Goal: Transaction & Acquisition: Purchase product/service

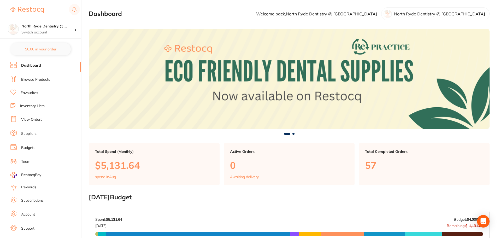
click at [28, 81] on link "Browse Products" at bounding box center [35, 79] width 29 height 5
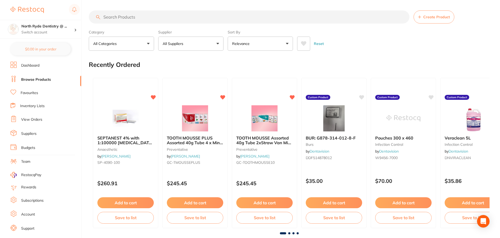
click at [427, 18] on span "Create Product" at bounding box center [436, 17] width 27 height 4
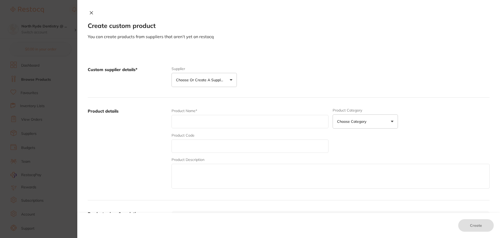
click at [230, 80] on button "Choose or create a supplier" at bounding box center [204, 80] width 65 height 14
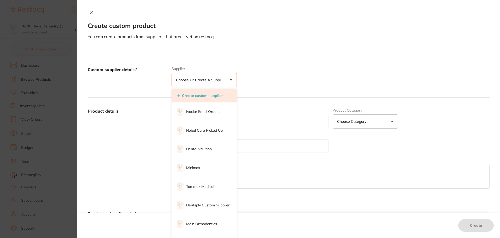
click at [199, 97] on button "Create custom supplier" at bounding box center [200, 95] width 49 height 5
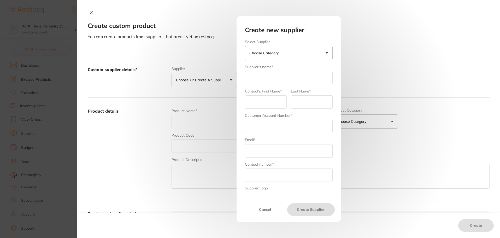
click at [265, 77] on input "text" at bounding box center [289, 77] width 88 height 13
type input "1122"
click at [257, 101] on input "text" at bounding box center [266, 101] width 42 height 13
type input "Philip"
type input "Song"
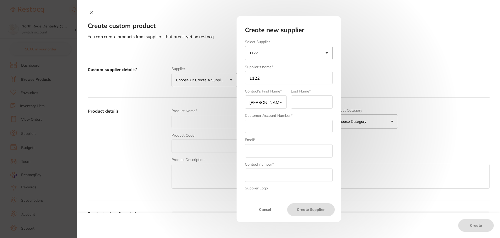
type input "[EMAIL_ADDRESS][DOMAIN_NAME]"
type input "0280901102"
click at [268, 127] on input "text" at bounding box center [289, 126] width 88 height 13
click at [260, 126] on input "text" at bounding box center [289, 126] width 88 height 13
type input "North Ryde Dentistry"
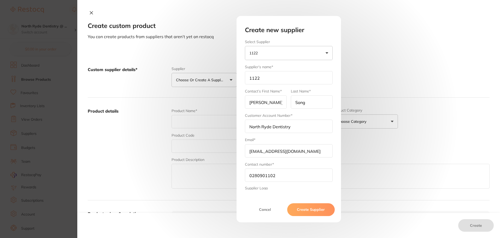
click at [308, 211] on button "Create Supplier" at bounding box center [310, 209] width 47 height 13
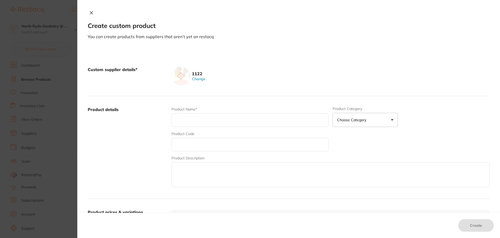
click at [183, 120] on input "text" at bounding box center [250, 119] width 157 height 13
drag, startPoint x: 206, startPoint y: 120, endPoint x: 165, endPoint y: 121, distance: 41.8
click at [165, 121] on div "Product details Product Name* online order Product Category Choose Category 3d …" at bounding box center [289, 147] width 402 height 103
type input "IPR and QwikStrip"
click at [186, 175] on textarea at bounding box center [331, 174] width 318 height 25
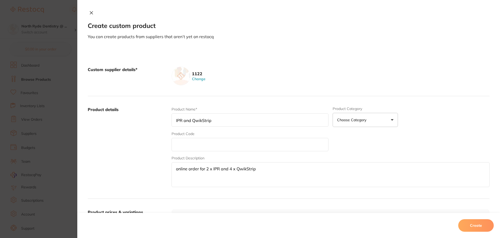
type textarea "online order for 2 x IPR and 4 x QwikStrip"
click at [360, 118] on p "Choose Category" at bounding box center [352, 119] width 31 height 5
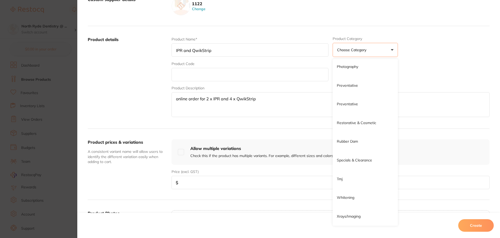
scroll to position [78, 0]
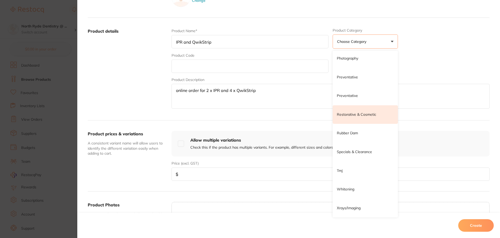
click at [361, 115] on p "Restorative & Cosmetic" at bounding box center [356, 114] width 39 height 5
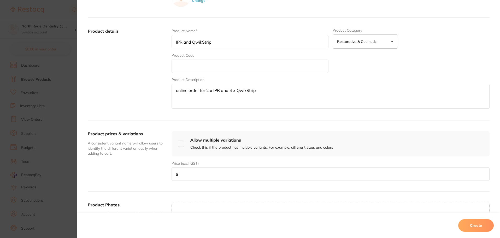
click at [190, 173] on input "number" at bounding box center [331, 173] width 318 height 13
type input "747"
click at [231, 187] on div "Product prices & variations A consistent variant name will allow users to ident…" at bounding box center [289, 155] width 402 height 71
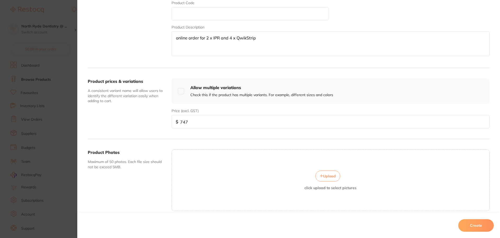
scroll to position [154, 0]
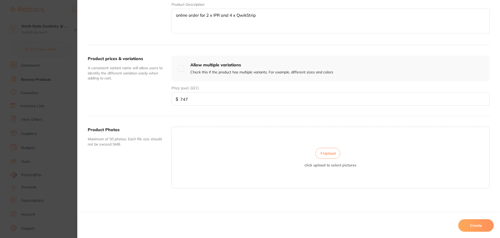
click at [480, 225] on button "Create" at bounding box center [476, 225] width 36 height 13
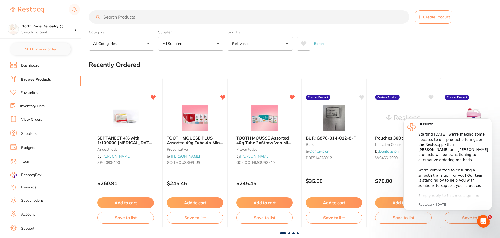
click at [107, 15] on input "search" at bounding box center [249, 16] width 321 height 13
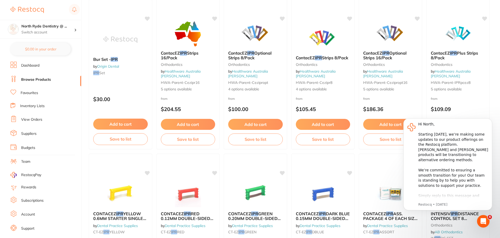
scroll to position [0, 0]
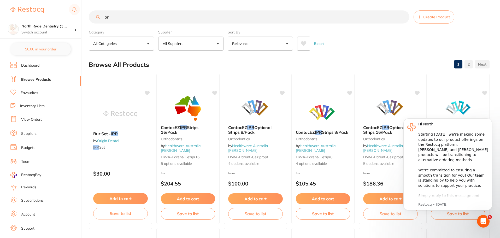
drag, startPoint x: 122, startPoint y: 17, endPoint x: 84, endPoint y: 17, distance: 37.9
click at [84, 17] on div "$0.00 North Ryde Dentistry @ ... Switch account North Ryde Dentistry @ Macquari…" at bounding box center [250, 119] width 500 height 238
type input "1122"
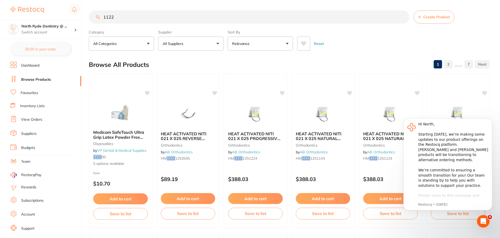
drag, startPoint x: 131, startPoint y: 22, endPoint x: 40, endPoint y: 9, distance: 91.5
click at [40, 9] on div "$0.00 North Ryde Dentistry @ ... Switch account North Ryde Dentistry @ Macquari…" at bounding box center [250, 119] width 500 height 238
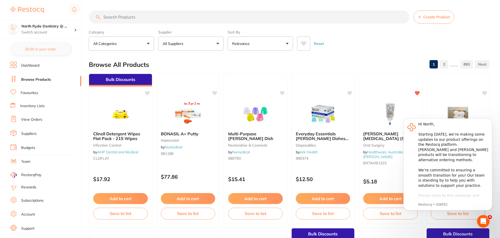
click at [216, 43] on button "All Suppliers" at bounding box center [190, 44] width 65 height 14
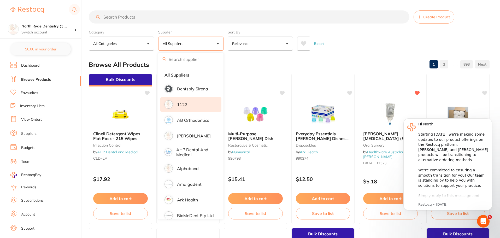
click at [188, 107] on li "1122" at bounding box center [190, 104] width 61 height 15
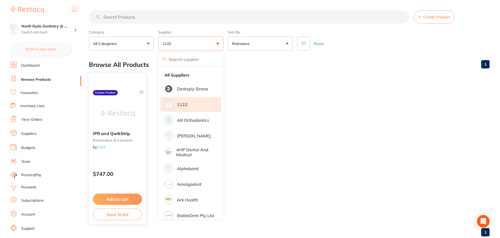
click at [117, 200] on button "Add to cart" at bounding box center [117, 199] width 49 height 11
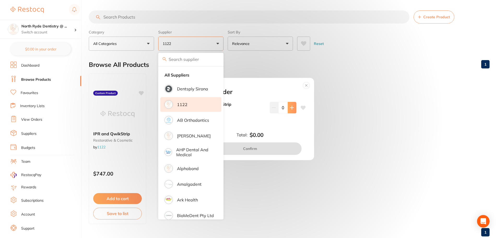
click at [290, 105] on button at bounding box center [292, 107] width 9 height 11
type input "1"
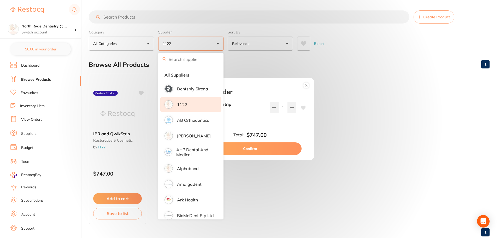
click at [264, 150] on button "Confirm" at bounding box center [250, 148] width 103 height 13
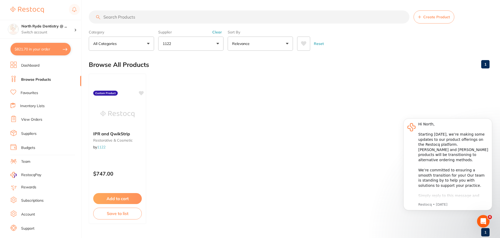
click at [32, 50] on button "$821.70 in your order" at bounding box center [40, 49] width 60 height 13
checkbox input "true"
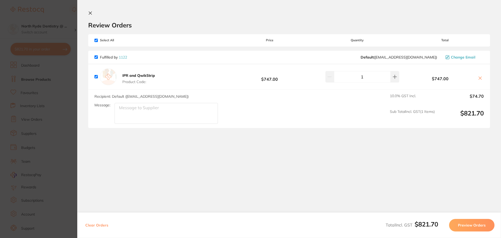
click at [479, 225] on button "Preview Orders" at bounding box center [471, 225] width 45 height 13
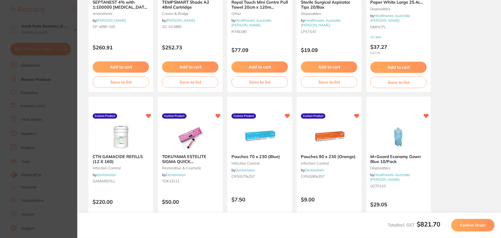
scroll to position [104, 0]
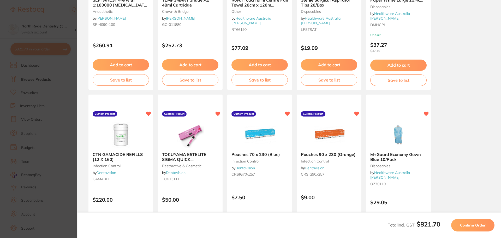
click at [467, 226] on span "Confirm Order" at bounding box center [473, 225] width 26 height 5
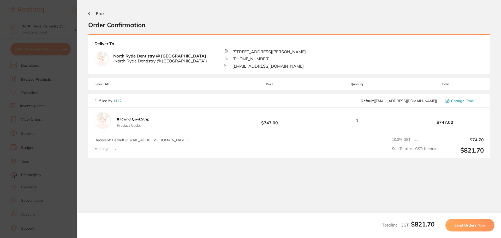
click at [95, 14] on button "Back" at bounding box center [96, 13] width 16 height 4
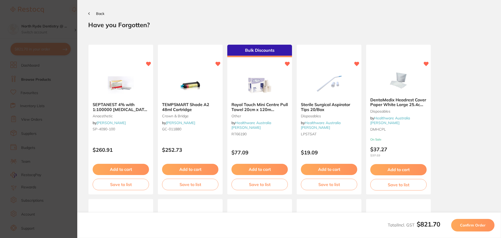
click at [95, 14] on button "Back" at bounding box center [96, 13] width 16 height 4
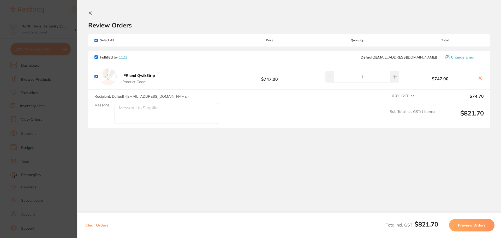
click at [89, 11] on icon at bounding box center [90, 13] width 4 height 4
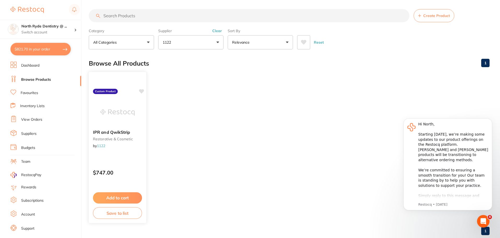
click at [115, 111] on img at bounding box center [117, 112] width 34 height 26
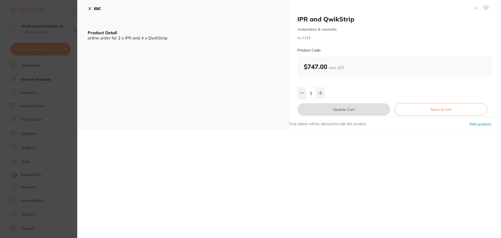
click at [481, 124] on button "Edit product" at bounding box center [480, 124] width 25 height 13
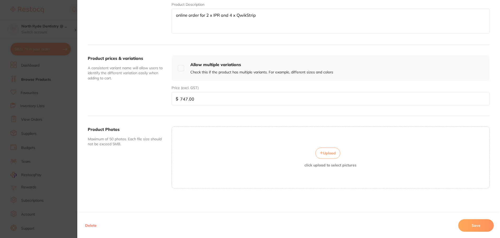
drag, startPoint x: 199, startPoint y: 97, endPoint x: 152, endPoint y: 101, distance: 47.6
click at [152, 101] on div "Product prices & variations A consistent variant name will allow users to ident…" at bounding box center [289, 80] width 402 height 71
type input "667.3"
drag, startPoint x: 472, startPoint y: 223, endPoint x: 464, endPoint y: 221, distance: 8.3
click at [472, 223] on button "Save" at bounding box center [476, 225] width 36 height 13
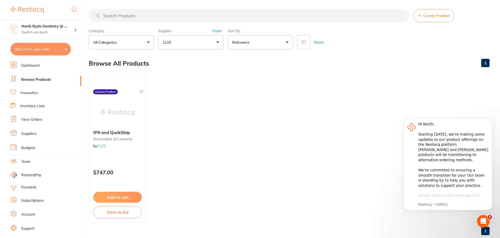
click at [37, 50] on button "$821.70 in your order" at bounding box center [40, 49] width 60 height 13
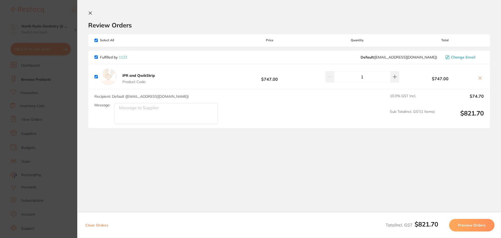
click at [479, 78] on icon at bounding box center [480, 78] width 3 height 3
click at [479, 80] on icon at bounding box center [480, 78] width 4 height 4
checkbox input "false"
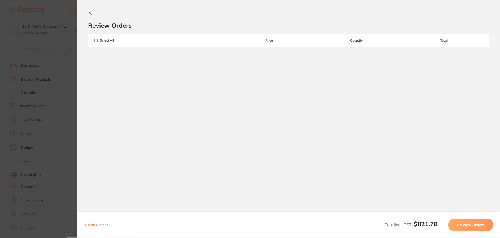
scroll to position [1, 0]
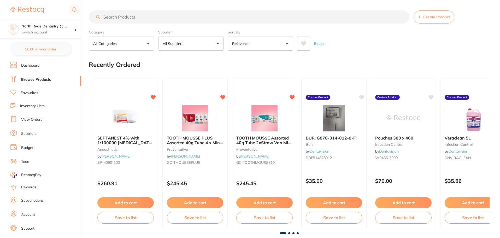
click at [182, 44] on p "All Suppliers" at bounding box center [174, 43] width 23 height 5
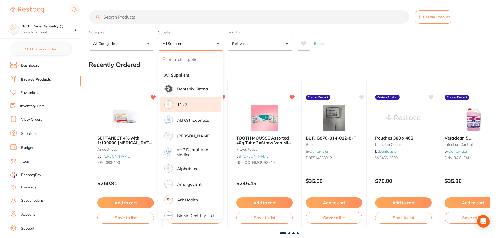
click at [180, 103] on p "1122" at bounding box center [182, 104] width 10 height 5
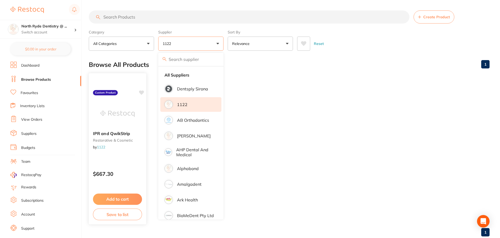
click at [119, 202] on button "Add to cart" at bounding box center [117, 199] width 49 height 11
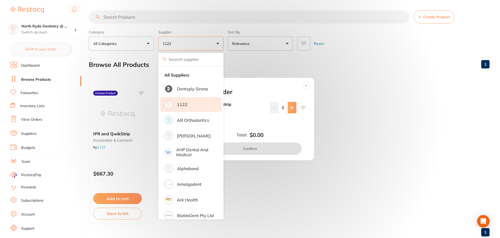
click at [290, 108] on icon at bounding box center [291, 107] width 3 height 3
type input "1"
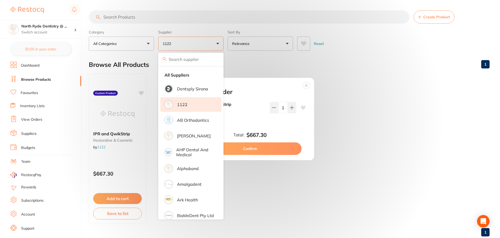
click at [274, 151] on button "Confirm" at bounding box center [250, 148] width 103 height 13
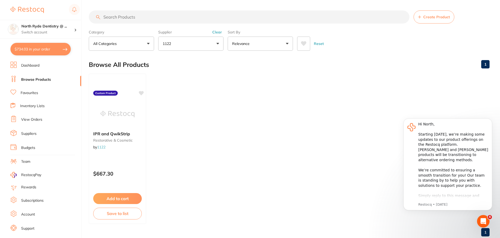
click at [44, 51] on button "$734.03 in your order" at bounding box center [40, 49] width 60 height 13
checkbox input "true"
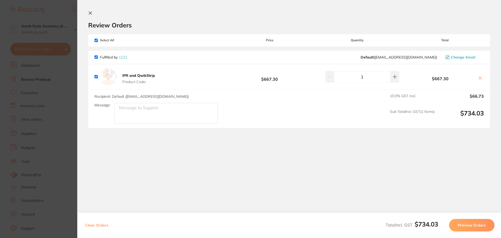
click at [477, 224] on button "Preview Orders" at bounding box center [471, 225] width 45 height 13
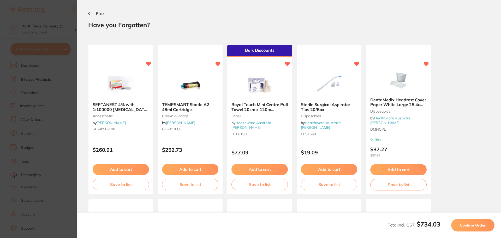
click at [475, 224] on span "Confirm Order" at bounding box center [473, 225] width 26 height 5
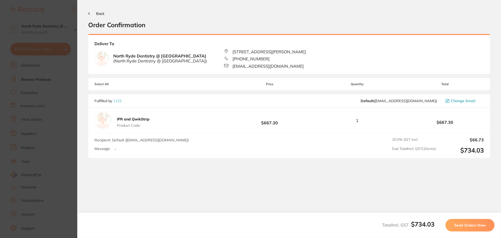
click at [477, 224] on span "Send Orders Now" at bounding box center [470, 225] width 31 height 5
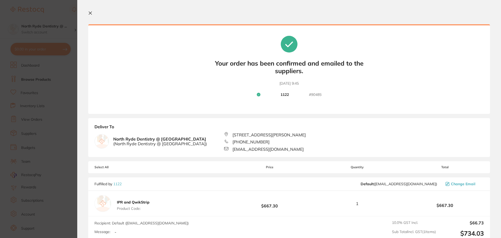
click at [91, 14] on icon at bounding box center [90, 13] width 3 height 3
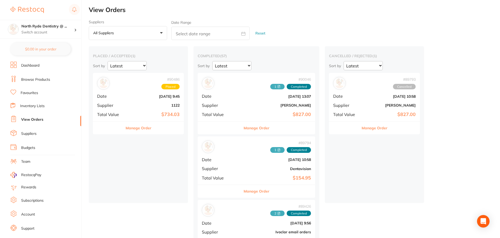
click at [26, 134] on link "Suppliers" at bounding box center [28, 133] width 15 height 5
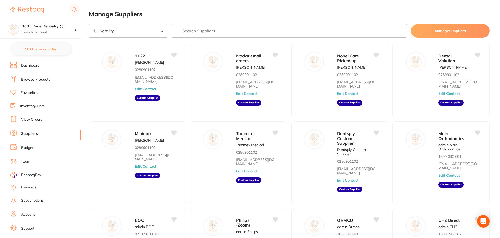
click at [26, 120] on link "View Orders" at bounding box center [31, 119] width 21 height 5
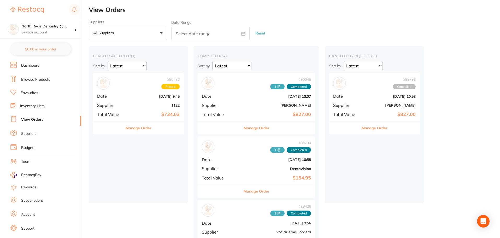
click at [133, 128] on button "Manage Order" at bounding box center [139, 128] width 26 height 13
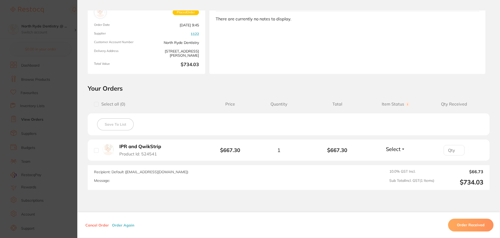
scroll to position [52, 0]
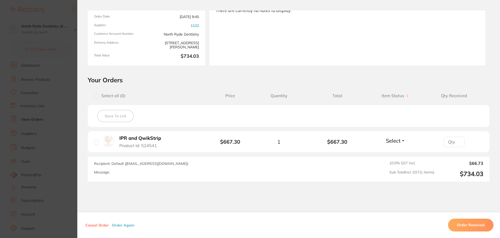
click at [95, 144] on input "checkbox" at bounding box center [96, 142] width 5 height 5
checkbox input "true"
click at [461, 224] on button "Order Received" at bounding box center [470, 225] width 45 height 13
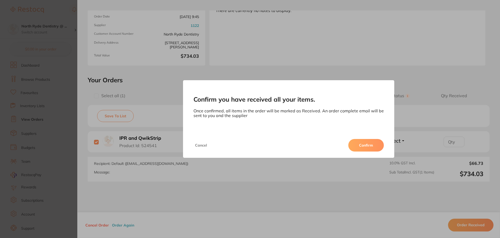
click at [367, 143] on button "Confirm" at bounding box center [366, 145] width 36 height 13
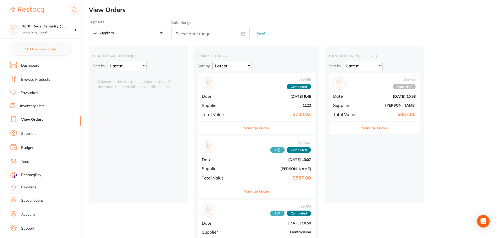
click at [244, 130] on button "Manage Order" at bounding box center [257, 128] width 26 height 13
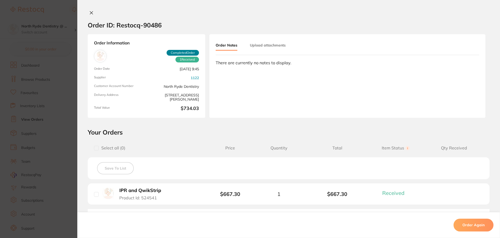
click at [270, 46] on button "Upload attachments" at bounding box center [268, 44] width 36 height 9
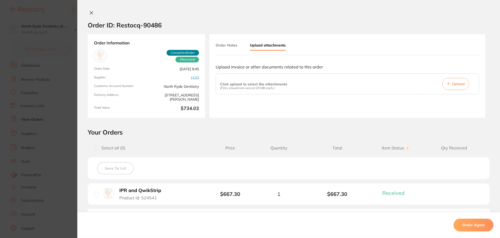
click at [448, 86] on button "Upload" at bounding box center [455, 84] width 27 height 12
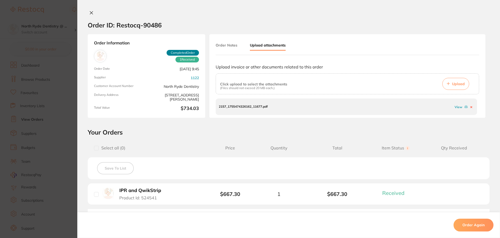
click at [89, 15] on button at bounding box center [91, 12] width 7 height 5
